Goal: Task Accomplishment & Management: Manage account settings

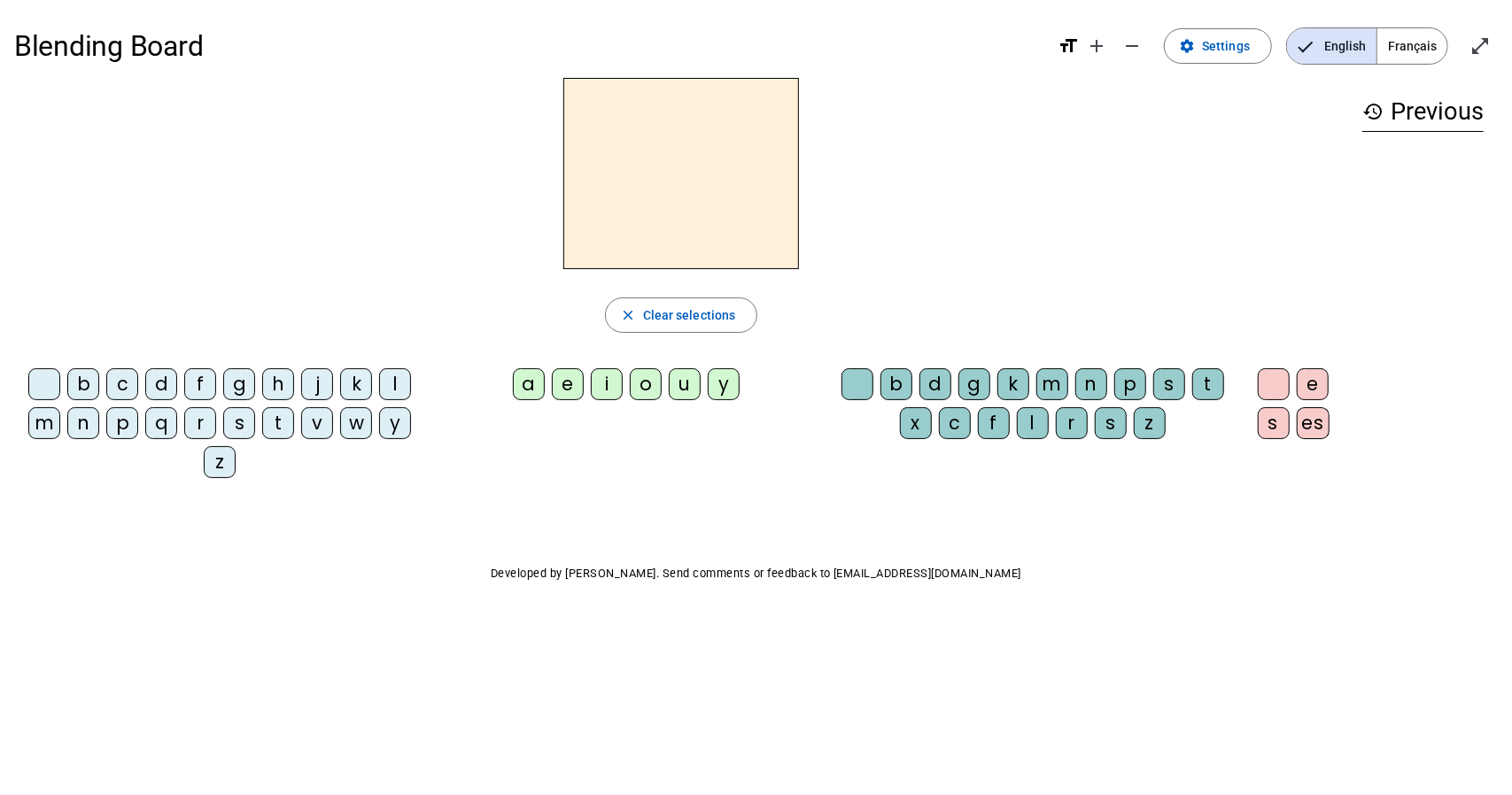
click at [1414, 44] on span "Français" at bounding box center [1413, 45] width 70 height 35
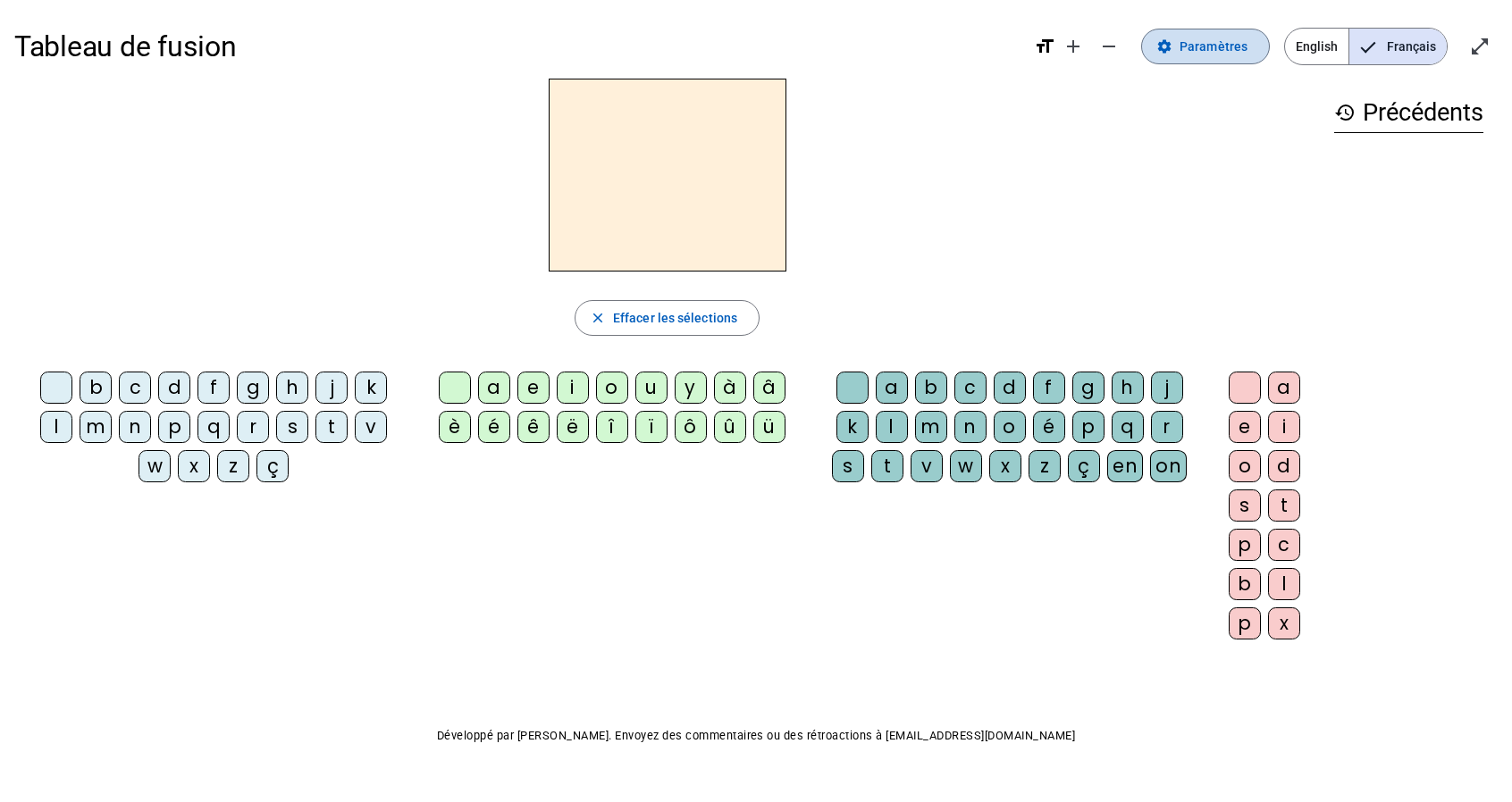
click at [1215, 49] on span "Paramètres" at bounding box center [1214, 46] width 68 height 22
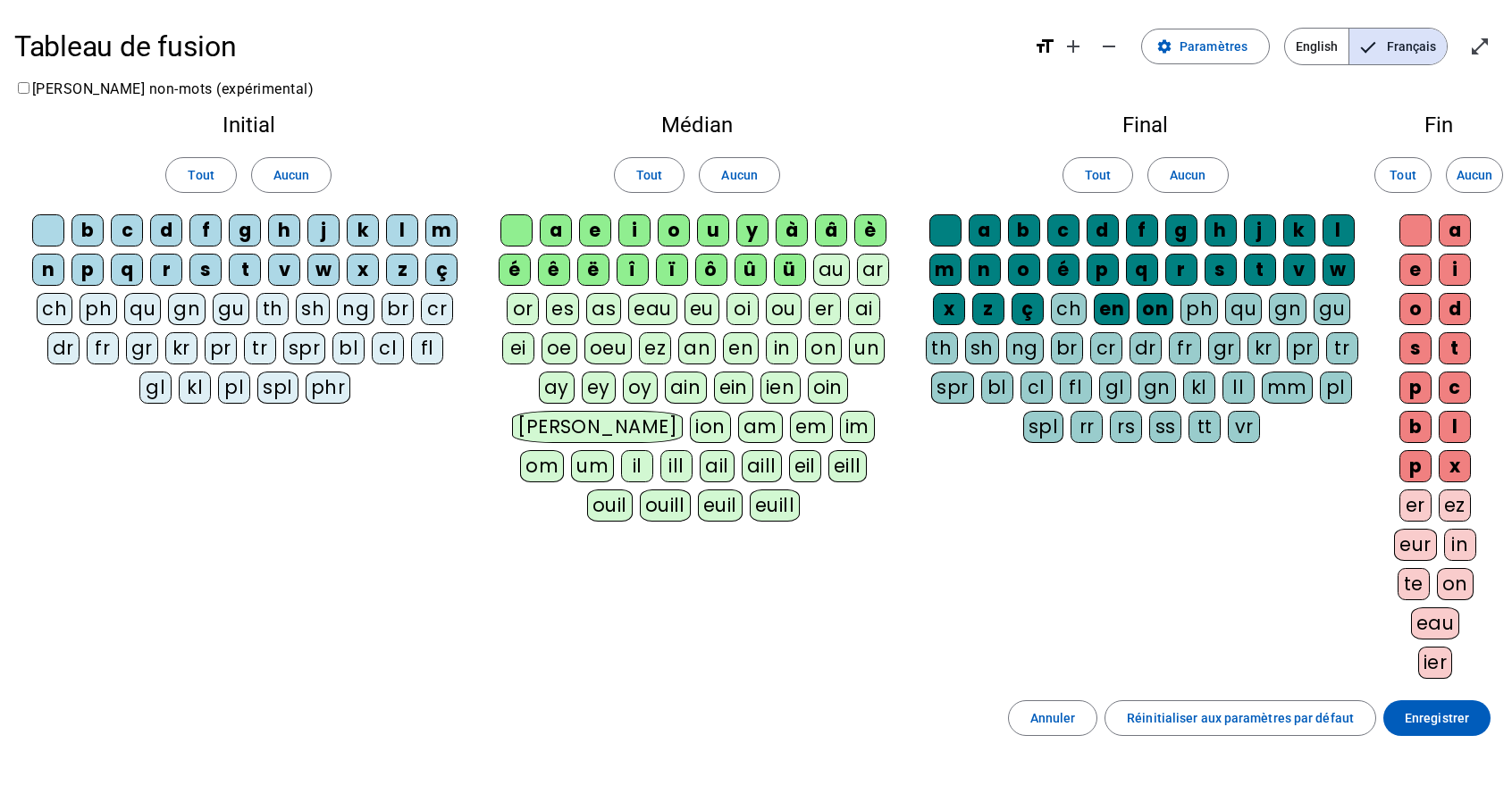
click at [125, 230] on div "c" at bounding box center [126, 230] width 32 height 32
click at [166, 233] on div "d" at bounding box center [166, 230] width 32 height 32
click at [208, 235] on div "f" at bounding box center [205, 230] width 32 height 32
click at [289, 178] on span "Aucun" at bounding box center [291, 175] width 35 height 22
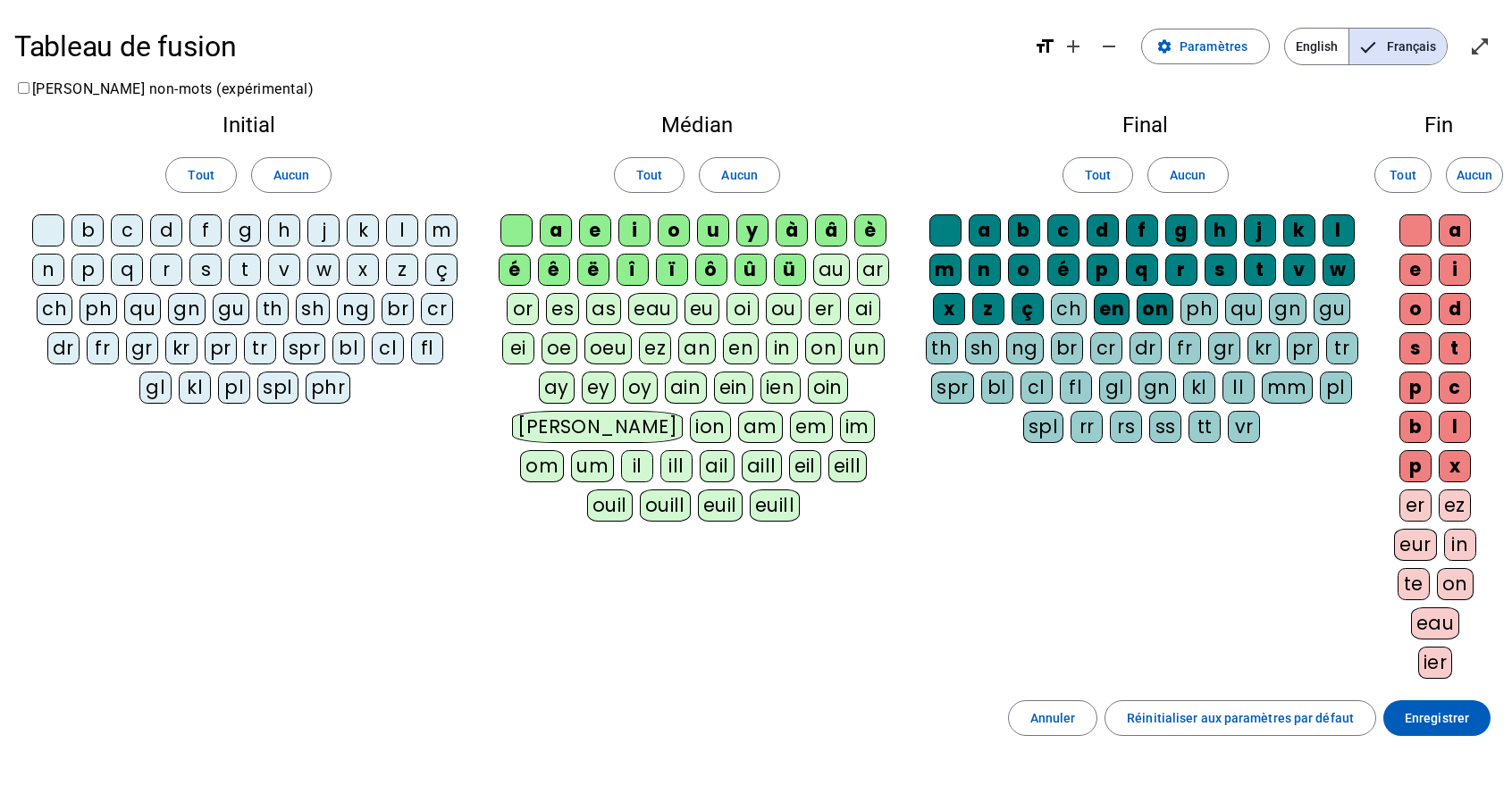
click at [90, 226] on div "b" at bounding box center [87, 230] width 32 height 32
click at [741, 170] on span "Aucun" at bounding box center [739, 175] width 35 height 22
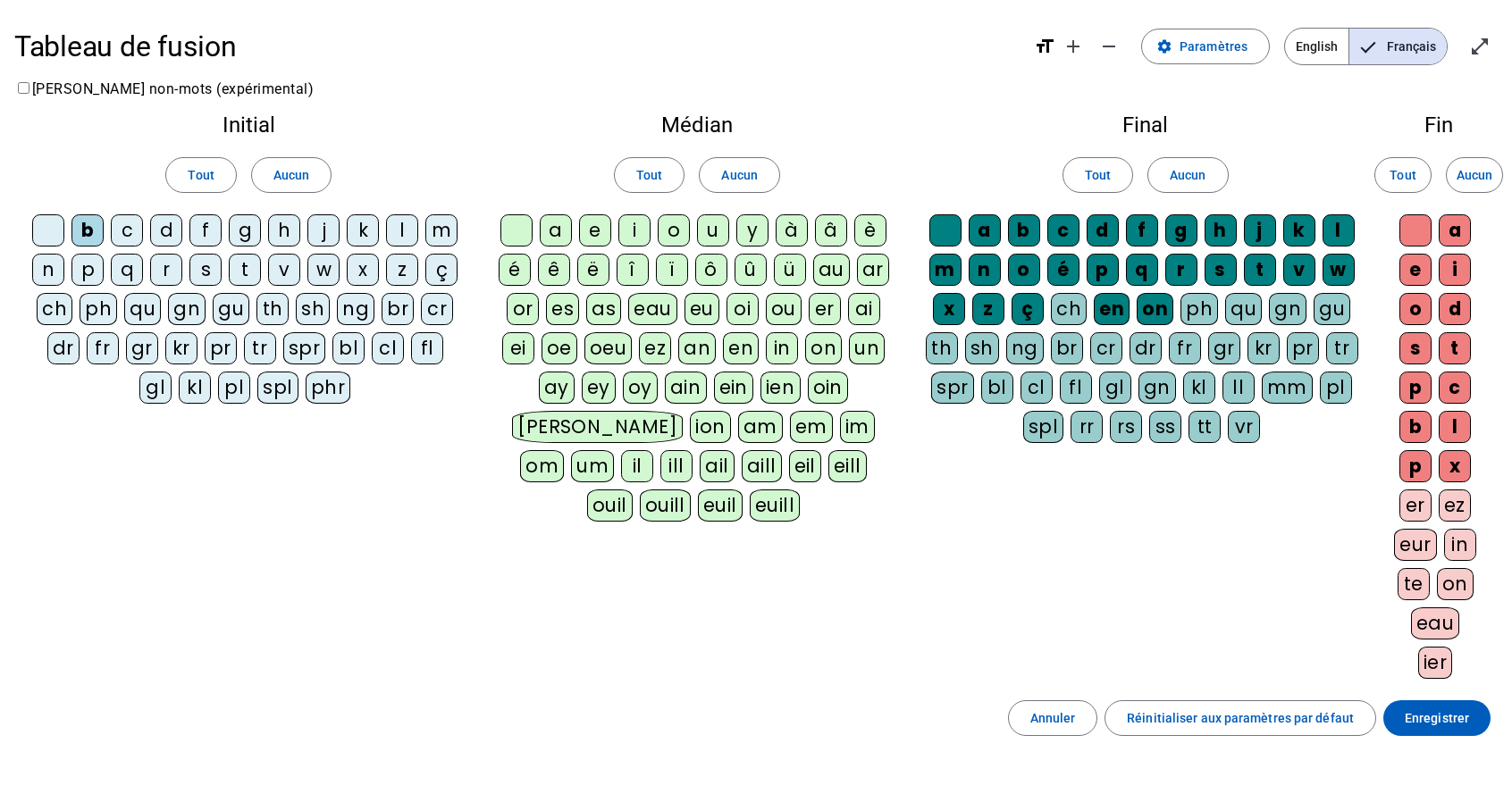
click at [559, 226] on div "a" at bounding box center [555, 230] width 32 height 32
click at [680, 228] on div "o" at bounding box center [673, 230] width 32 height 32
click at [1194, 173] on span "Aucun" at bounding box center [1187, 175] width 35 height 22
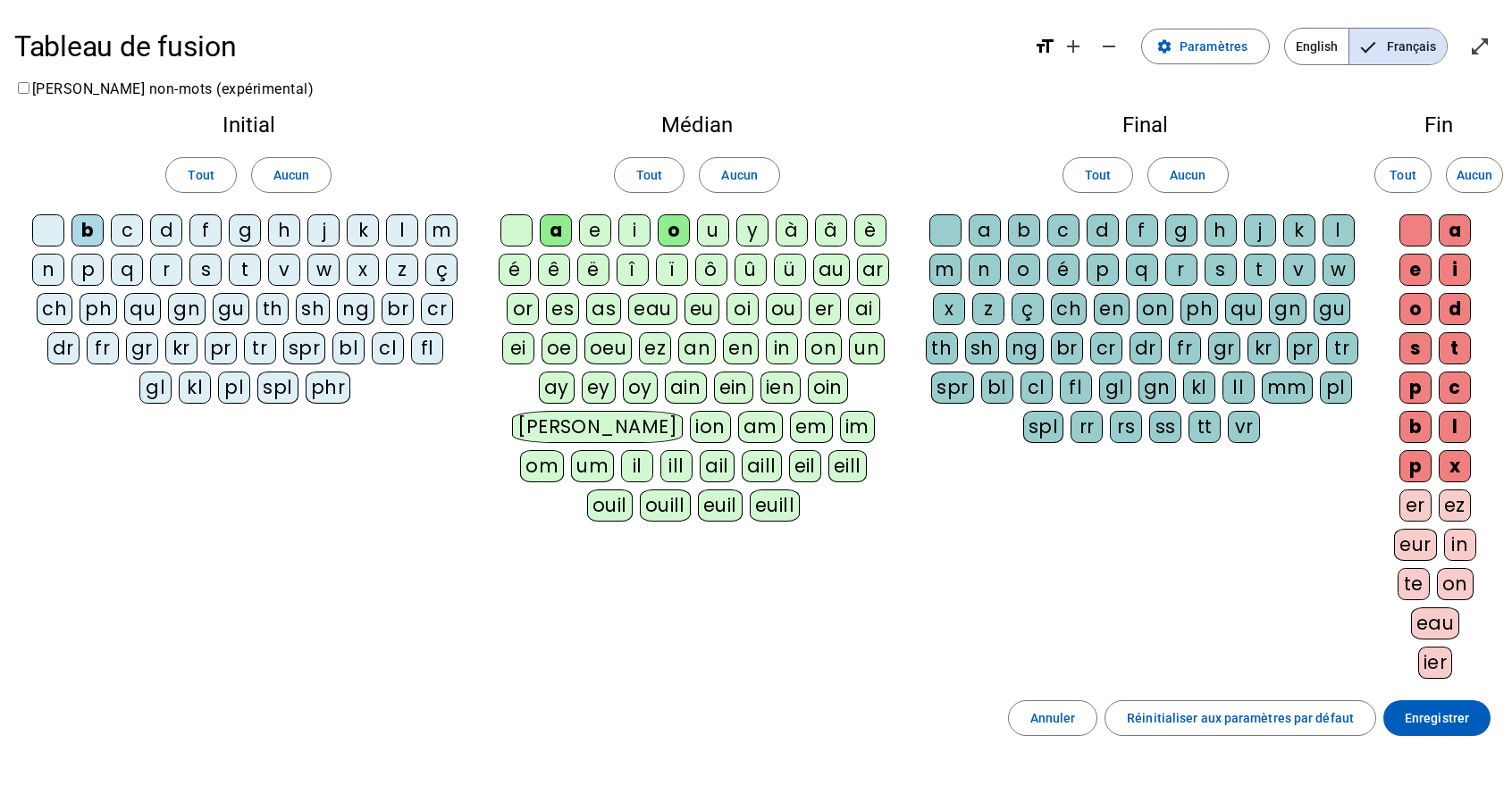
click at [1023, 229] on div "b" at bounding box center [1023, 230] width 32 height 32
click at [1472, 179] on span "Aucun" at bounding box center [1475, 175] width 35 height 22
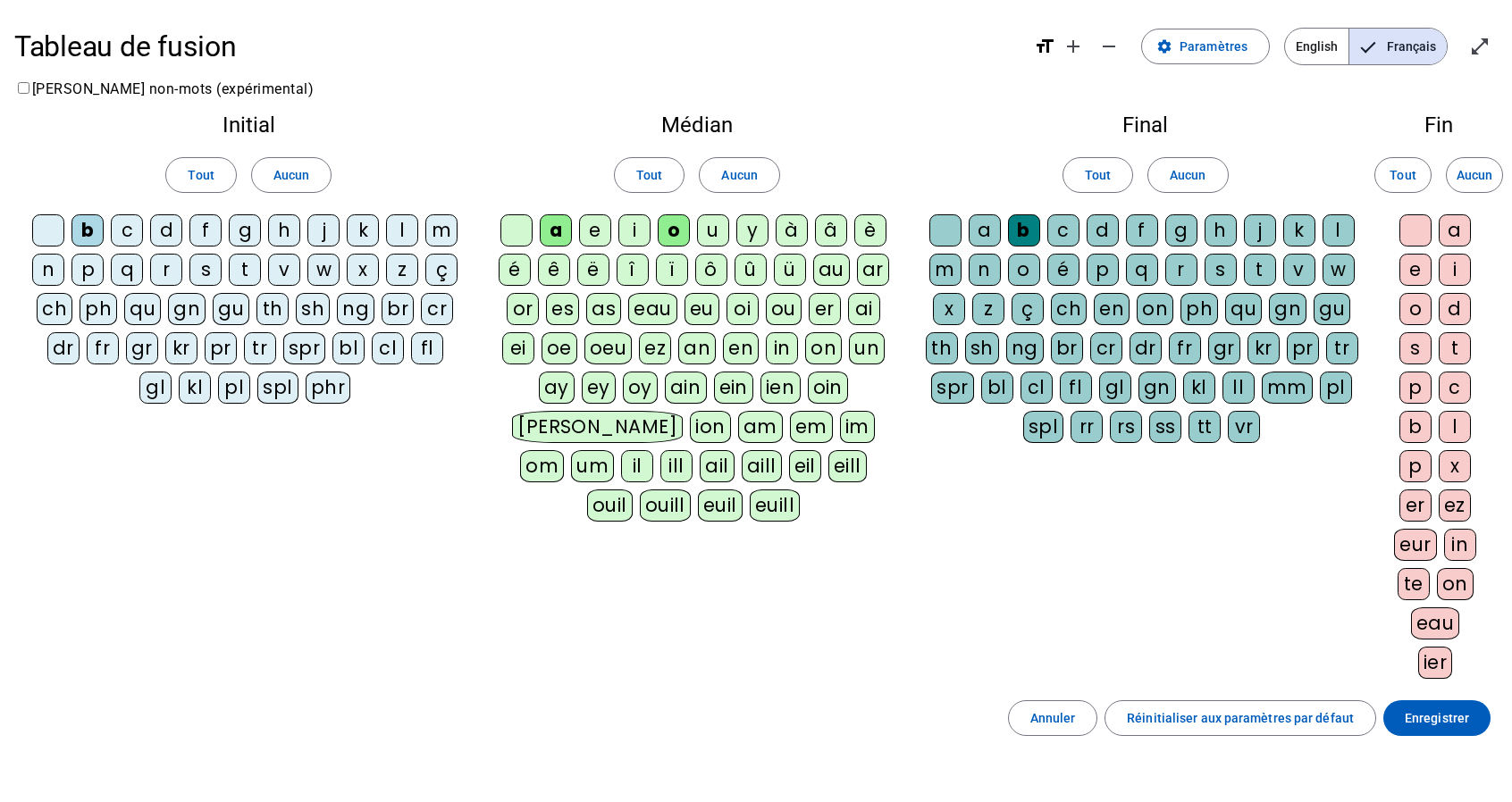
click at [1410, 268] on div "e" at bounding box center [1416, 269] width 32 height 32
click at [1261, 267] on div "t" at bounding box center [1260, 269] width 32 height 32
click at [1207, 426] on div "tt" at bounding box center [1205, 426] width 32 height 32
click at [1445, 713] on span "Enregistrer" at bounding box center [1437, 718] width 65 height 22
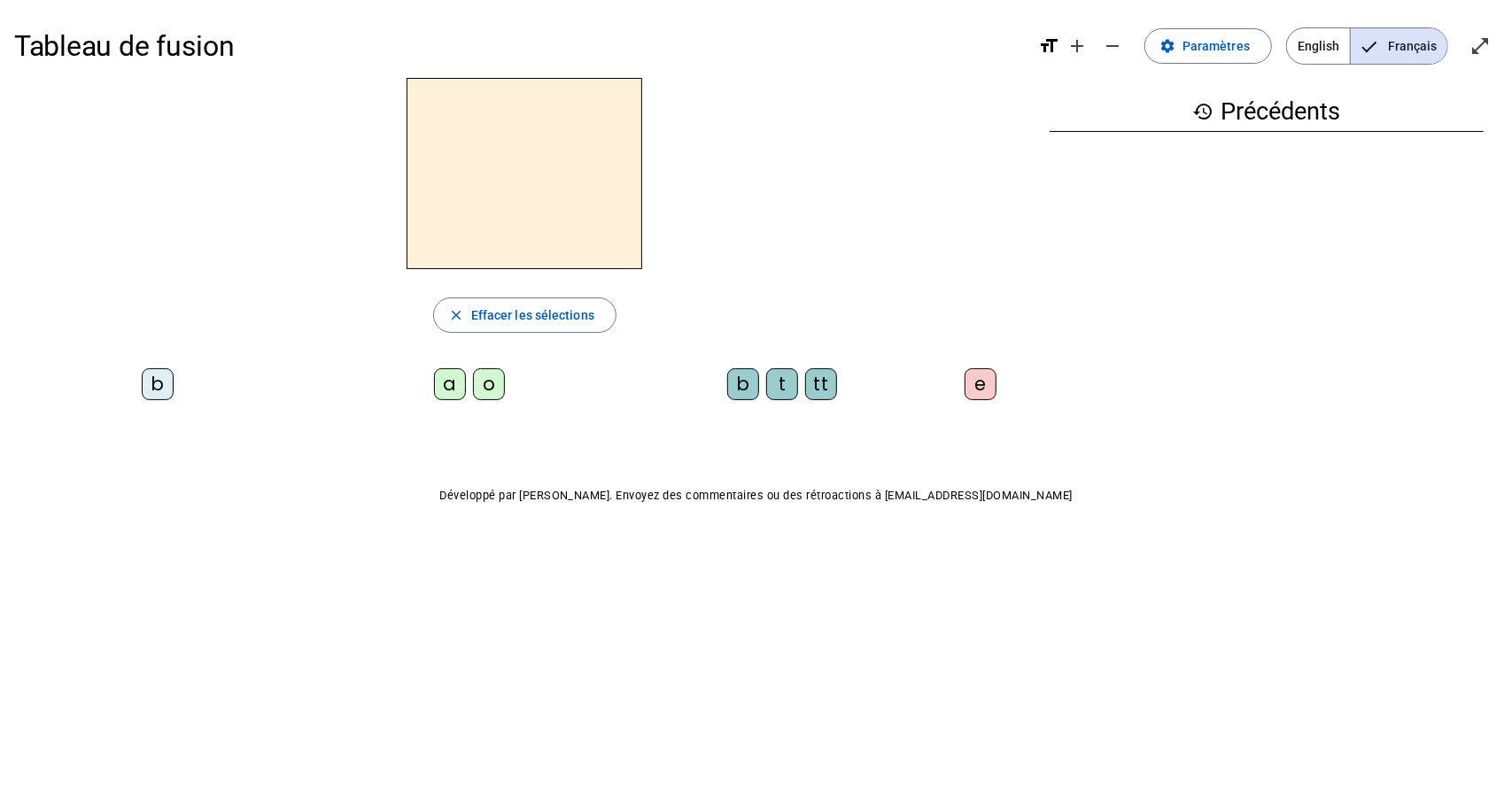
click at [159, 386] on div "b" at bounding box center [157, 384] width 32 height 32
click at [448, 384] on div "a" at bounding box center [449, 384] width 32 height 32
click at [825, 383] on div "tt" at bounding box center [820, 384] width 32 height 32
click at [987, 394] on div "e" at bounding box center [980, 384] width 32 height 32
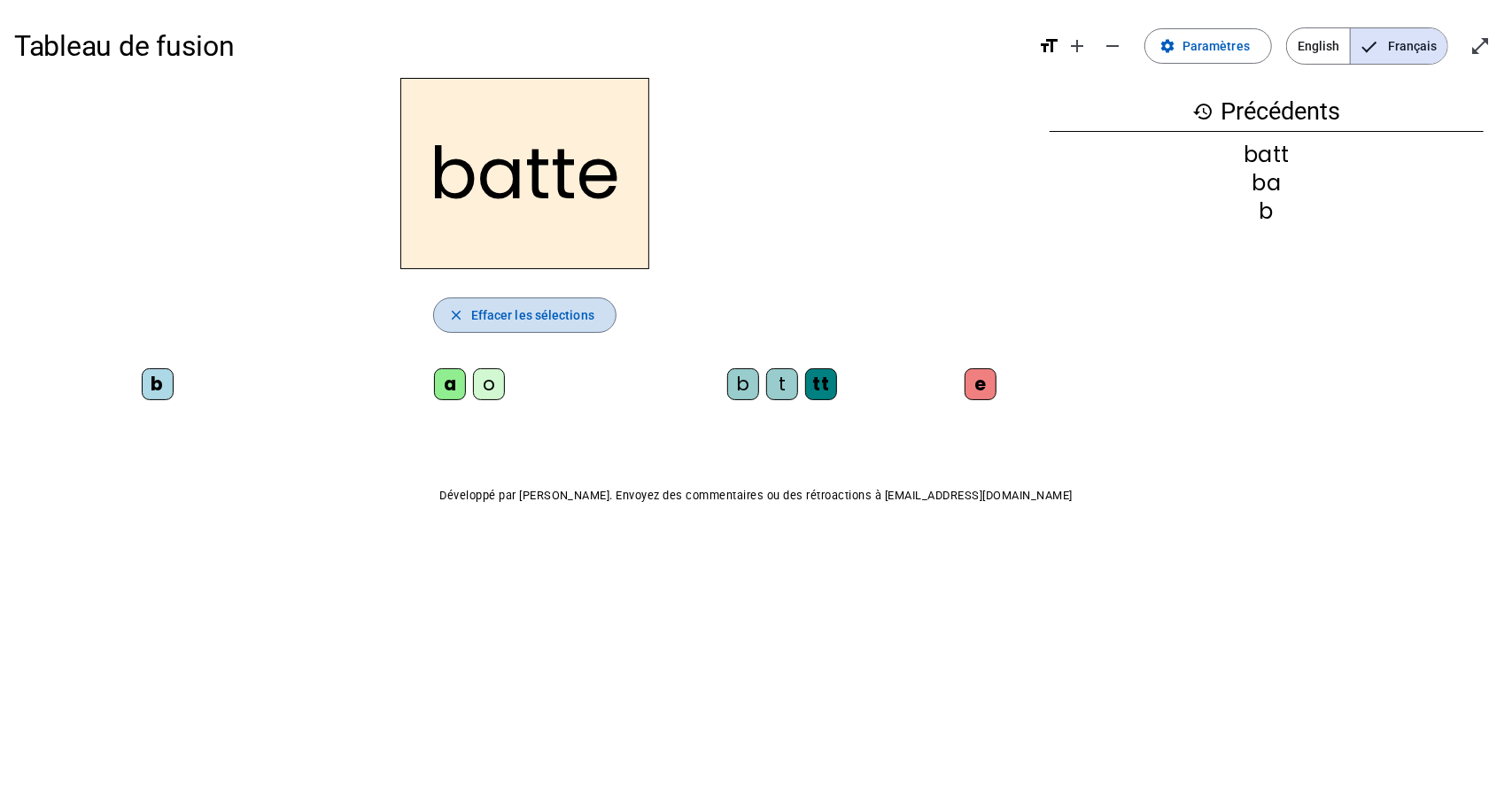
click at [578, 310] on span "Effacer les sélections" at bounding box center [533, 315] width 124 height 22
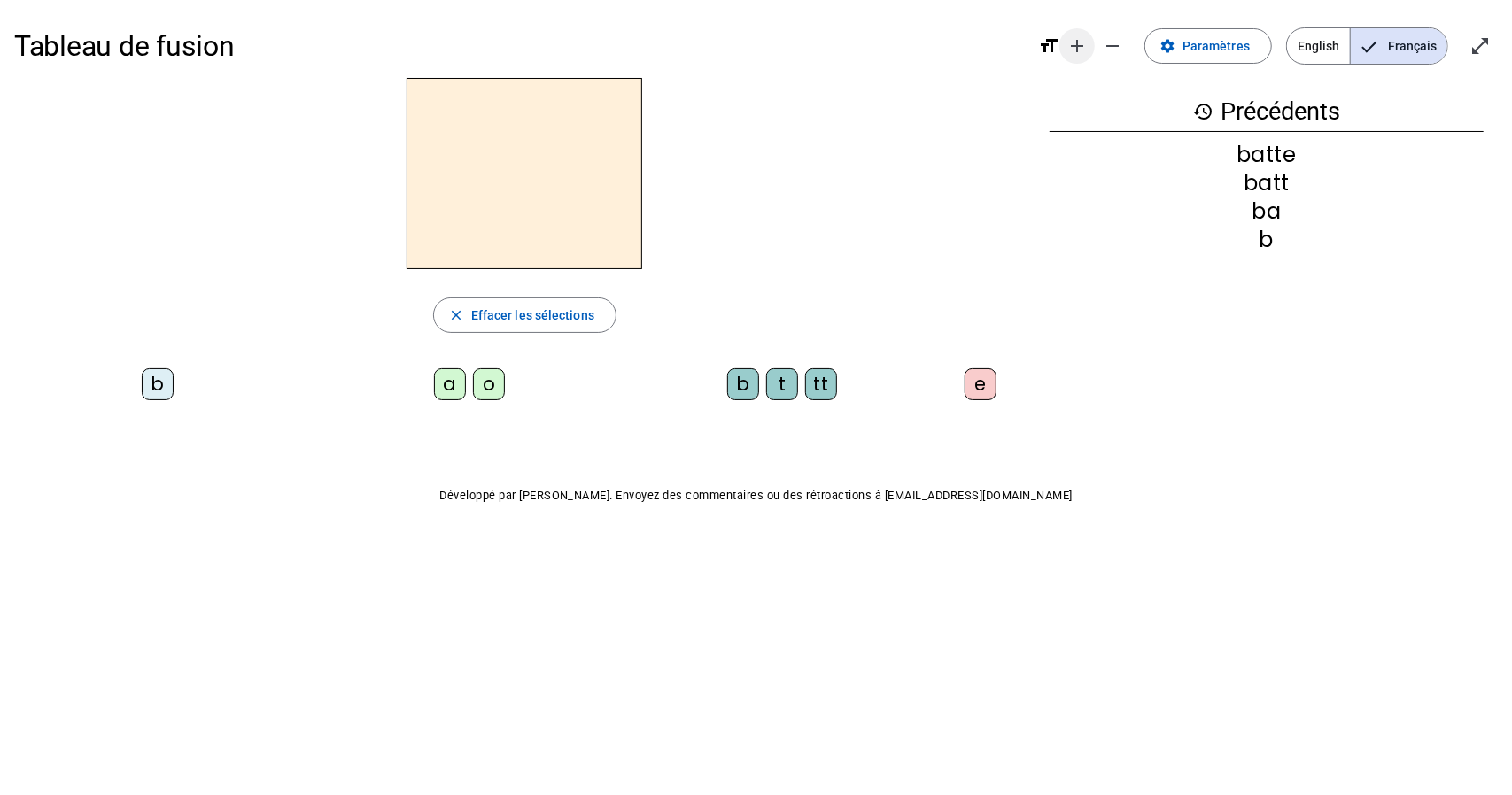
click at [1080, 45] on mat-icon "add" at bounding box center [1077, 46] width 22 height 22
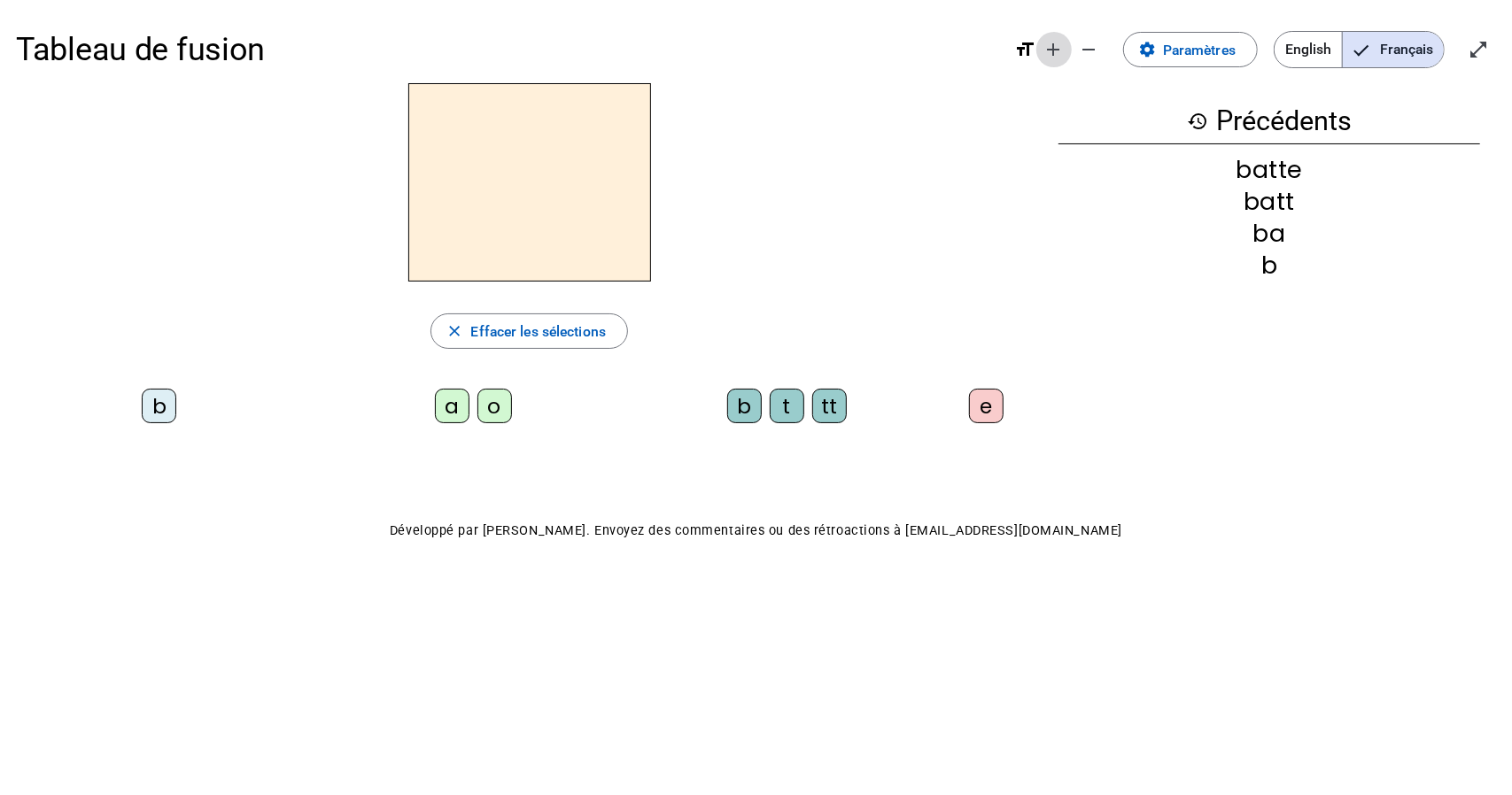
click at [1080, 45] on mat-icon "remove" at bounding box center [1090, 50] width 22 height 22
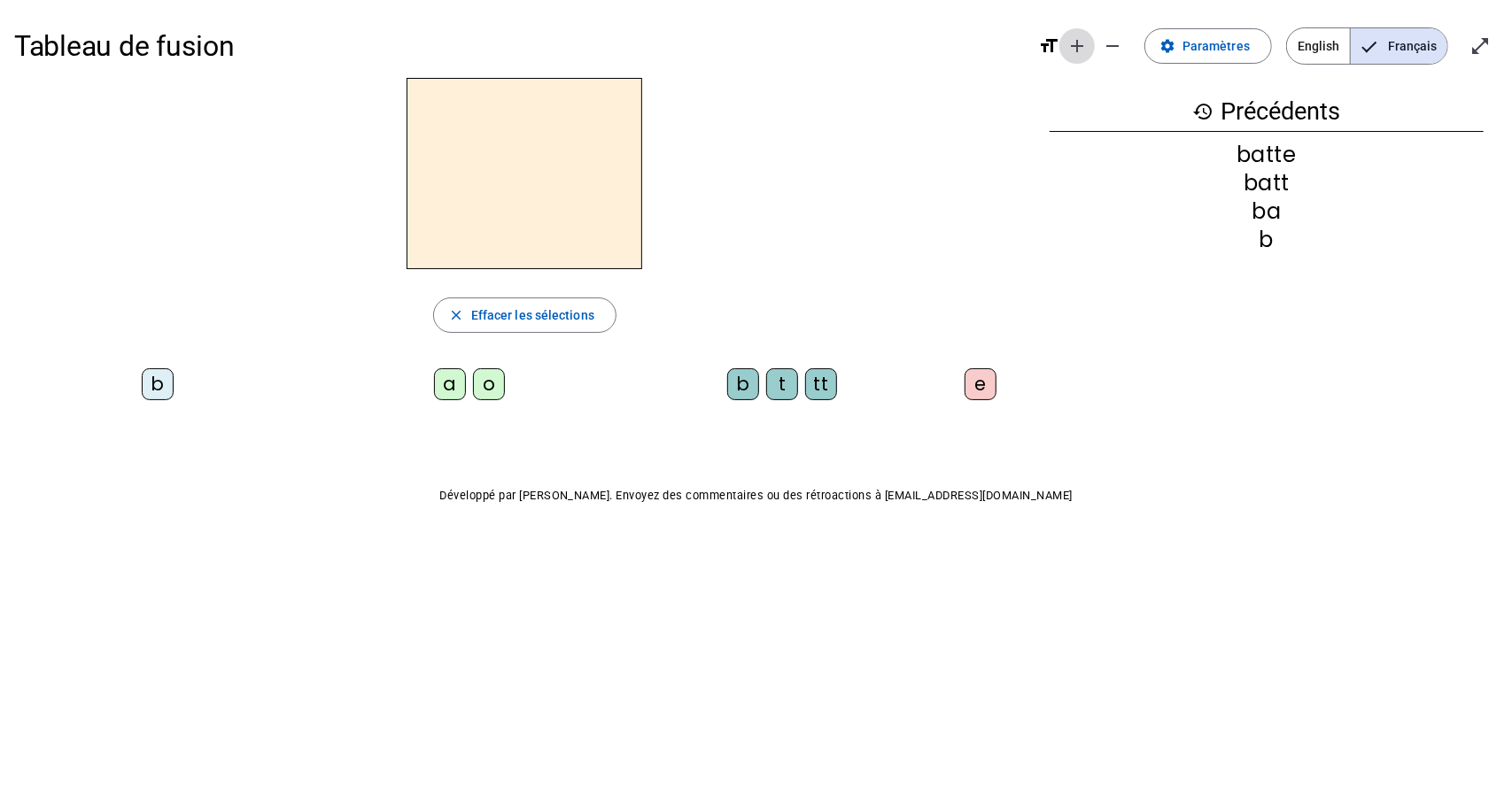
click at [1080, 45] on mat-icon "add" at bounding box center [1077, 46] width 22 height 22
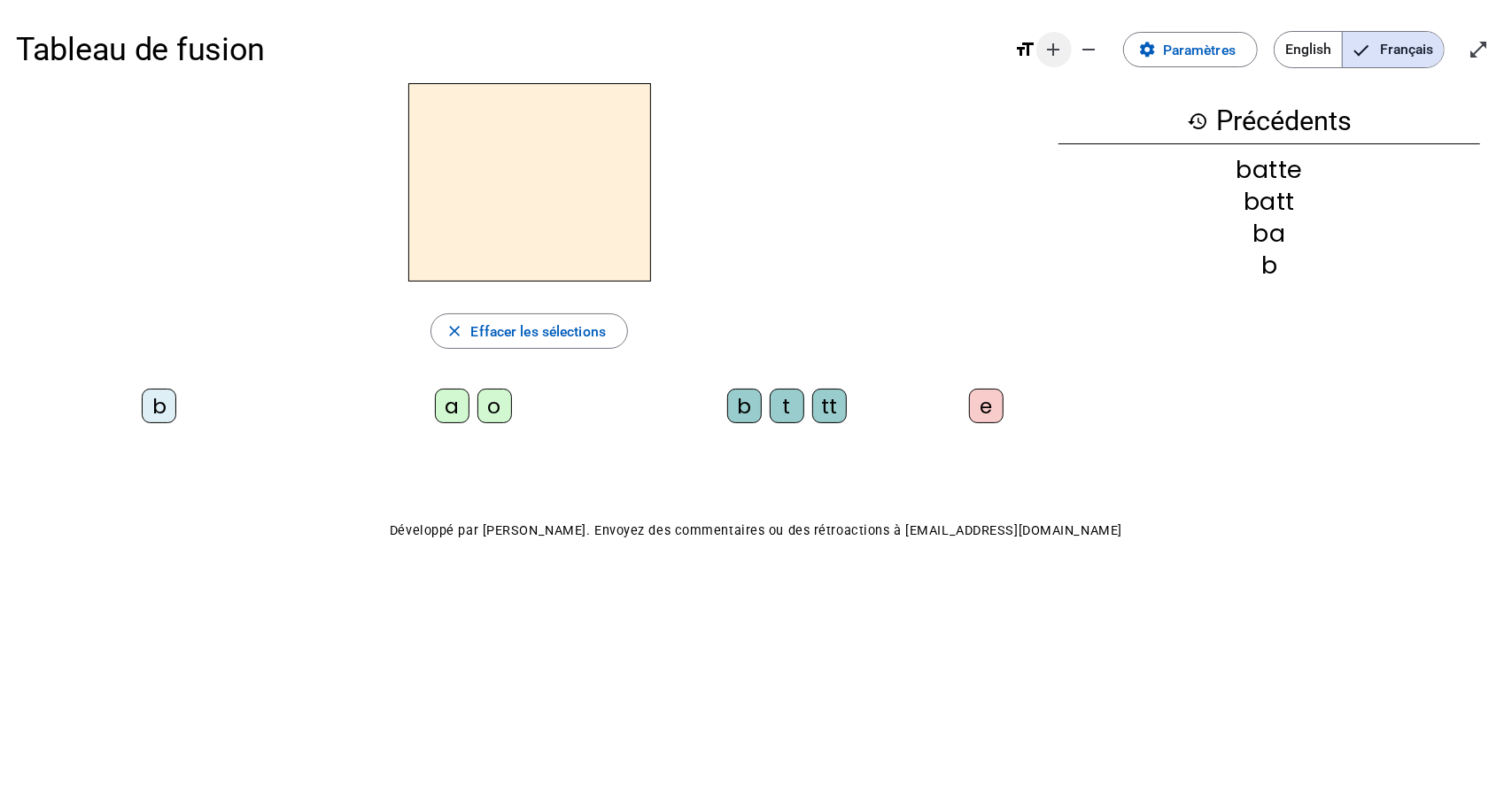
click at [1080, 45] on mat-icon "remove" at bounding box center [1090, 50] width 22 height 22
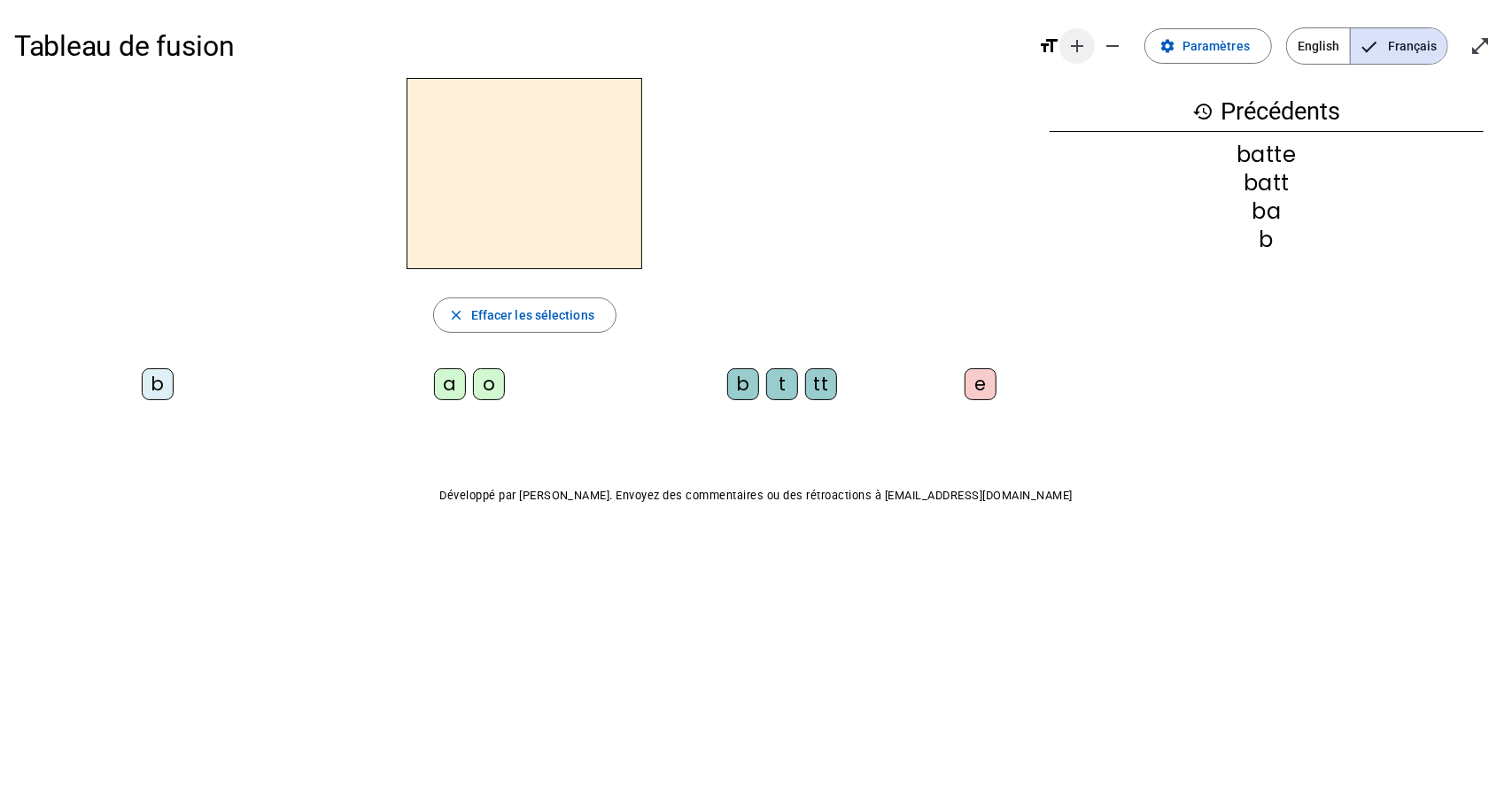
click at [1088, 47] on mat-icon "add" at bounding box center [1077, 46] width 22 height 22
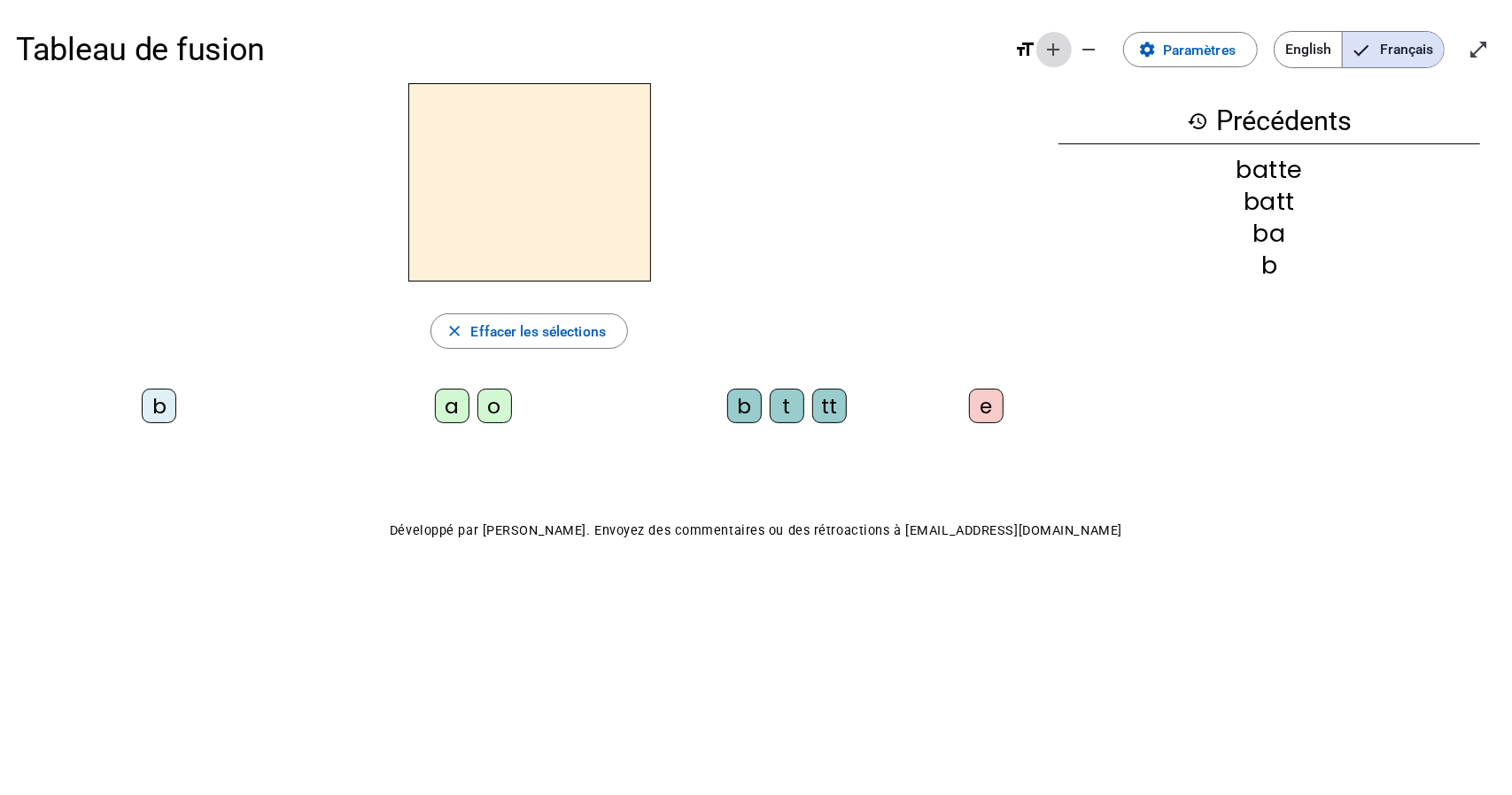
click at [1094, 47] on mat-icon "remove" at bounding box center [1090, 50] width 22 height 22
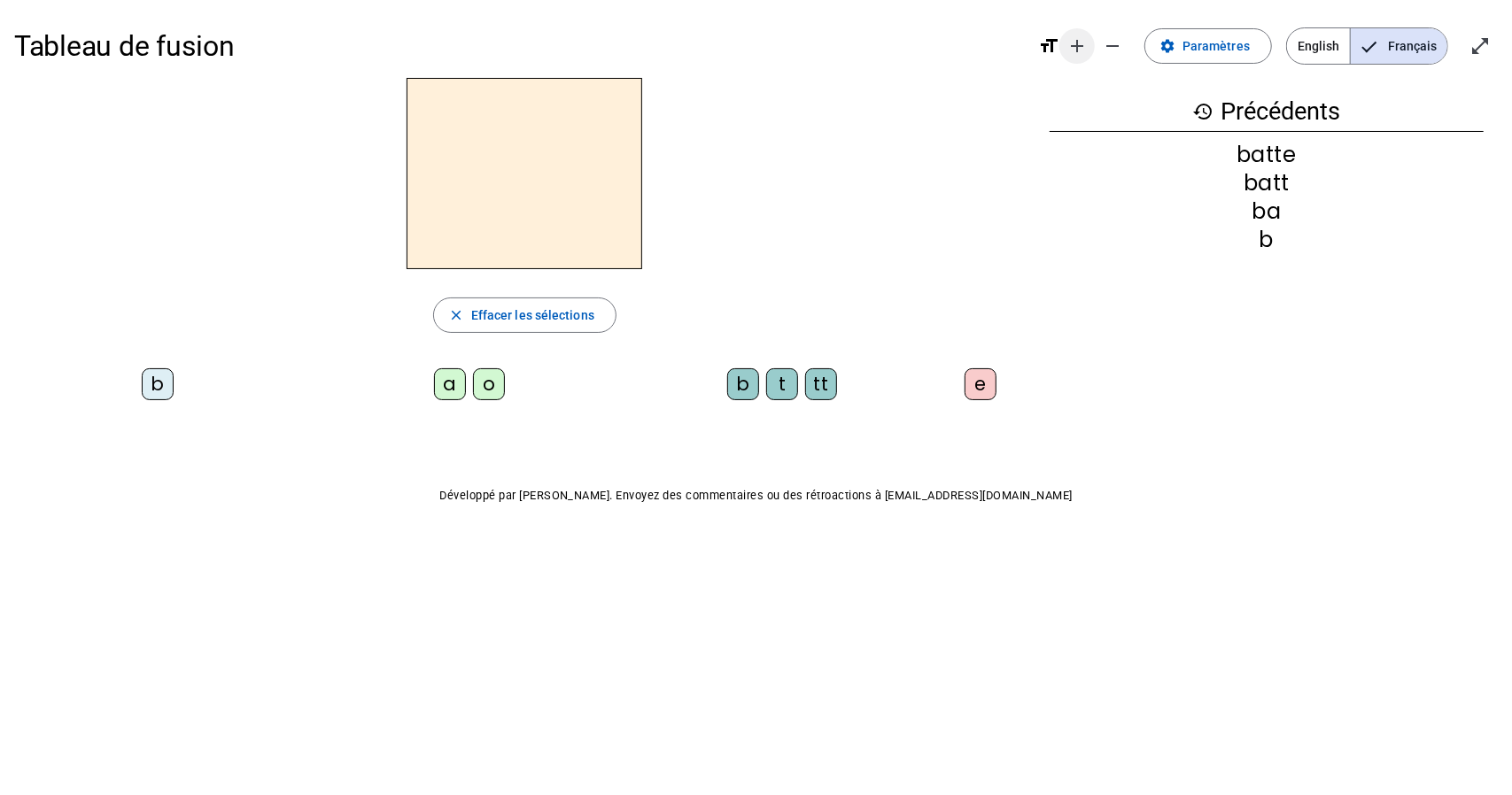
click at [1083, 48] on mat-icon "add" at bounding box center [1077, 46] width 22 height 22
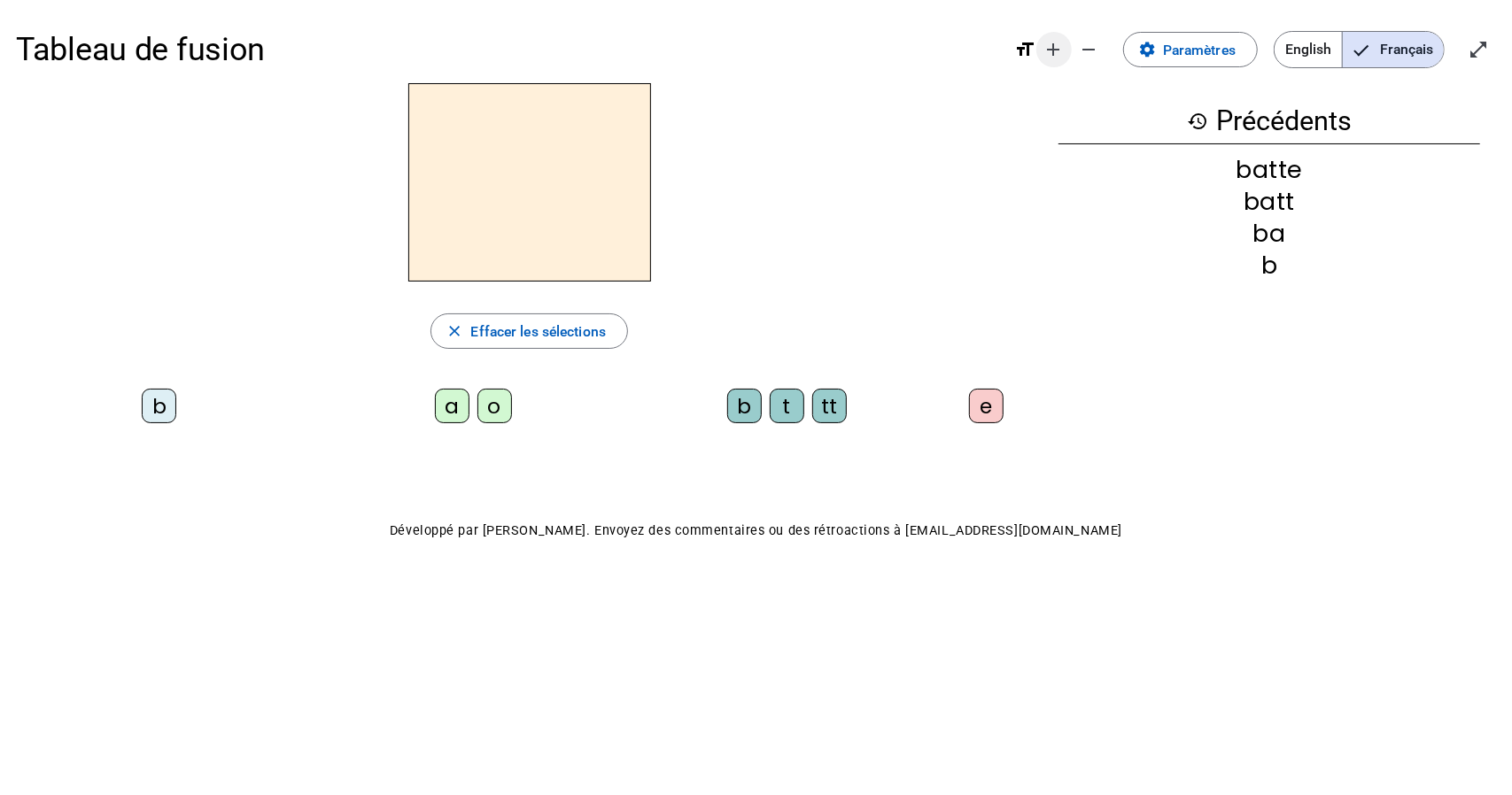
click at [1058, 49] on mat-icon "add" at bounding box center [1054, 50] width 22 height 22
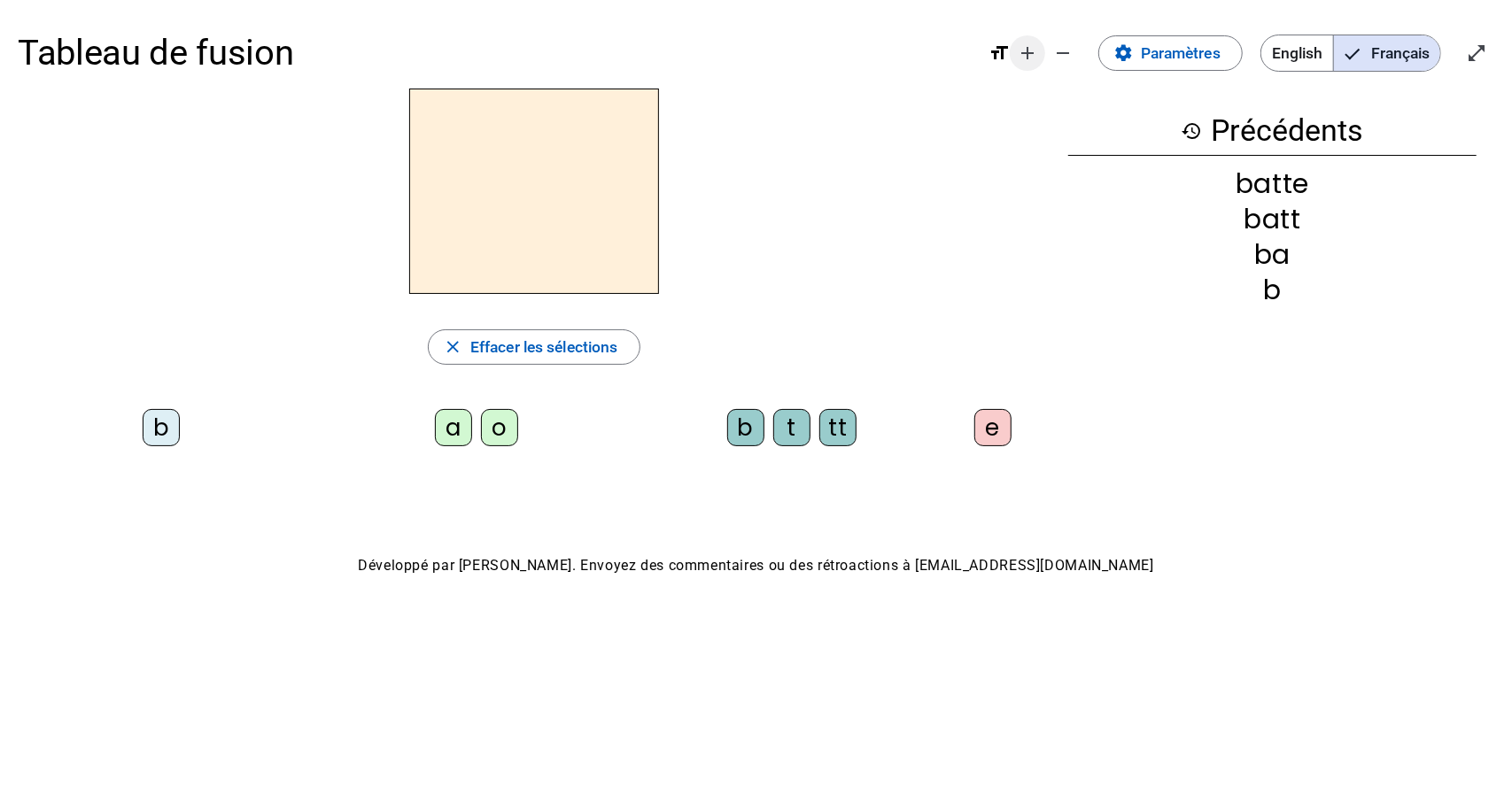
click at [1030, 52] on mat-icon "add" at bounding box center [1028, 53] width 22 height 22
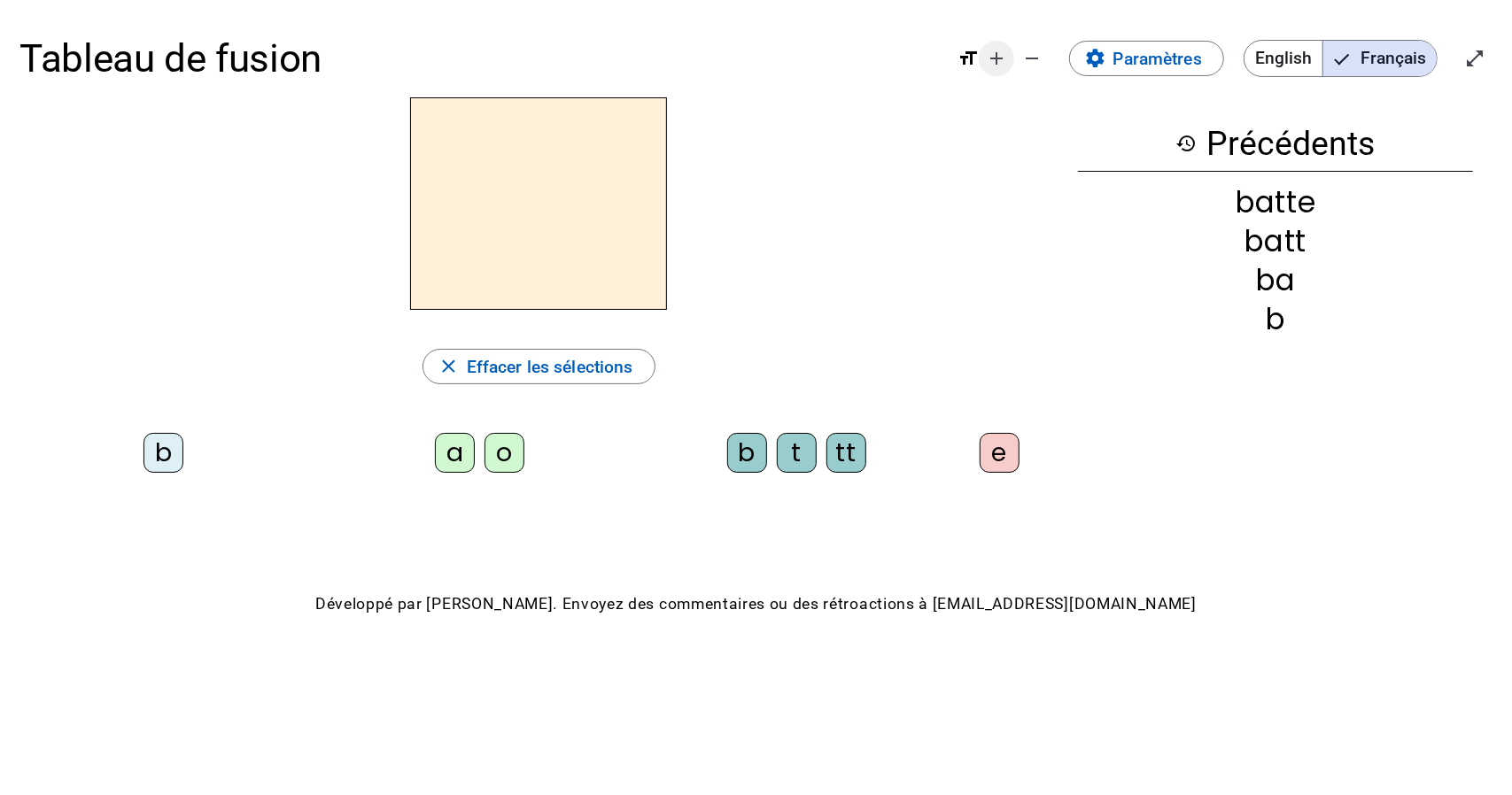
click at [991, 67] on mat-icon "add" at bounding box center [997, 59] width 22 height 22
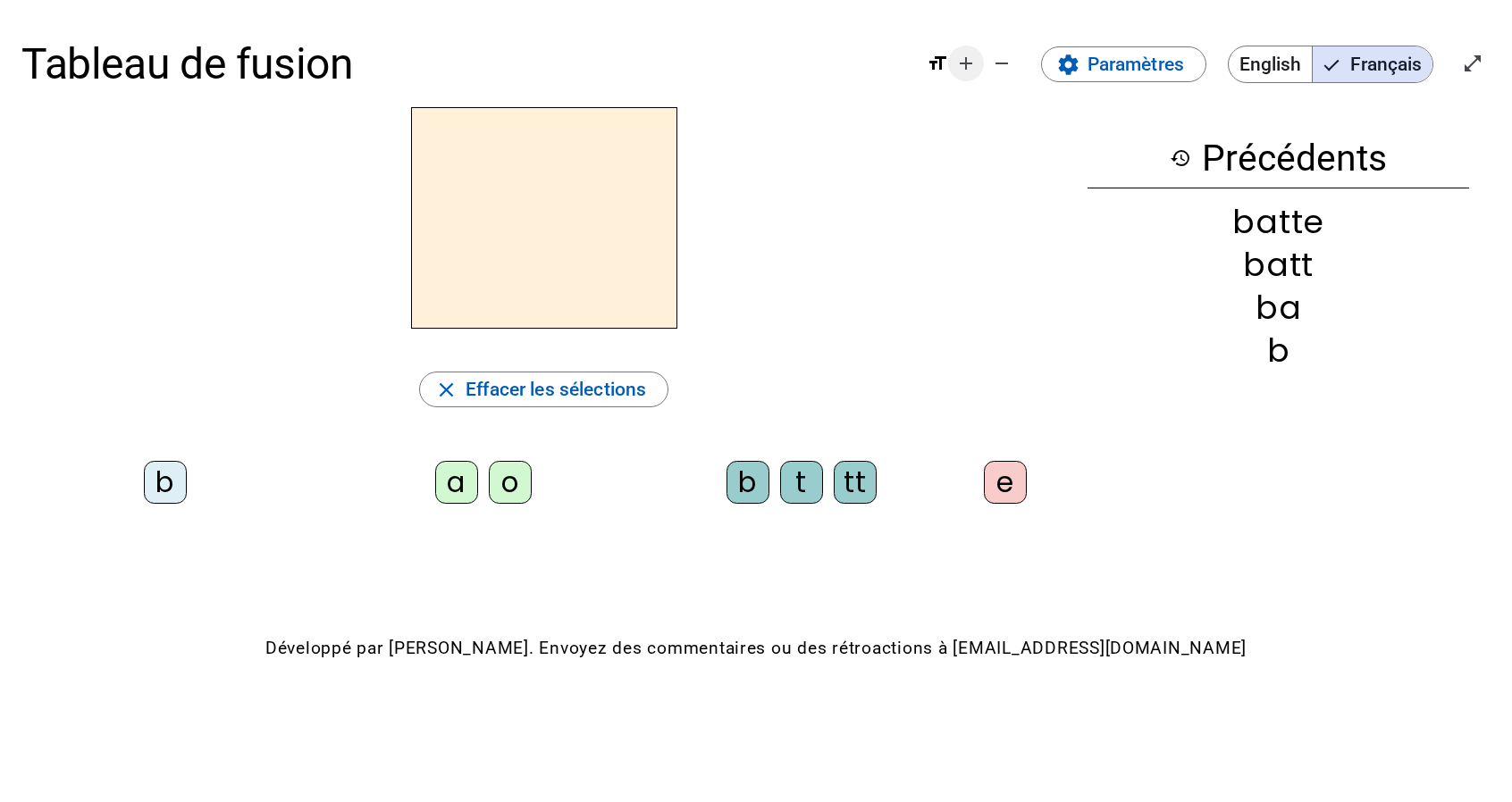
click at [963, 69] on mat-icon "add" at bounding box center [966, 64] width 22 height 22
